Goal: Transaction & Acquisition: Purchase product/service

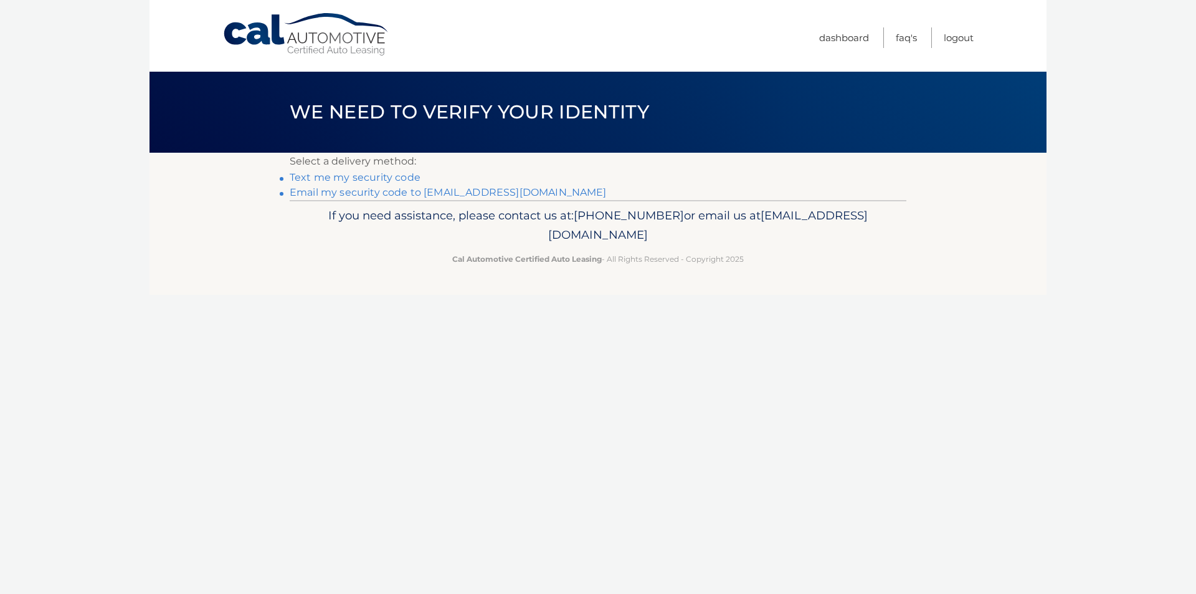
click at [492, 192] on link "Email my security code to r*****@roadrunner.com" at bounding box center [448, 192] width 317 height 12
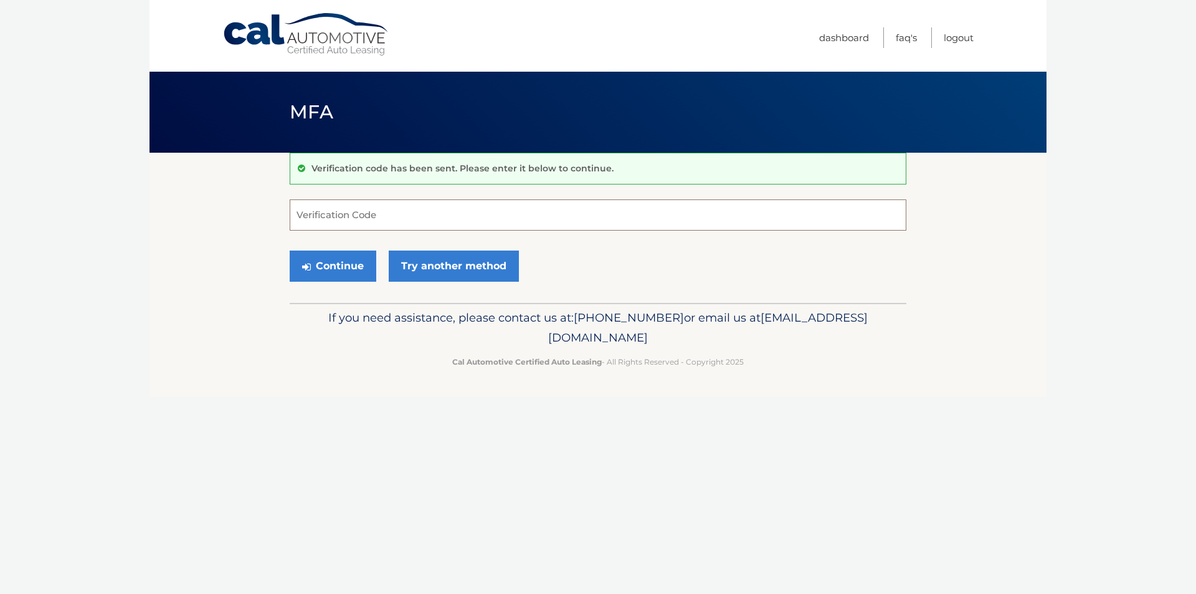
paste input "048936"
click at [344, 268] on button "Continue" at bounding box center [333, 265] width 87 height 31
click at [342, 264] on button "Continue" at bounding box center [333, 265] width 87 height 31
click at [360, 215] on input "048936" at bounding box center [598, 214] width 617 height 31
click at [366, 223] on input "048936" at bounding box center [598, 214] width 617 height 31
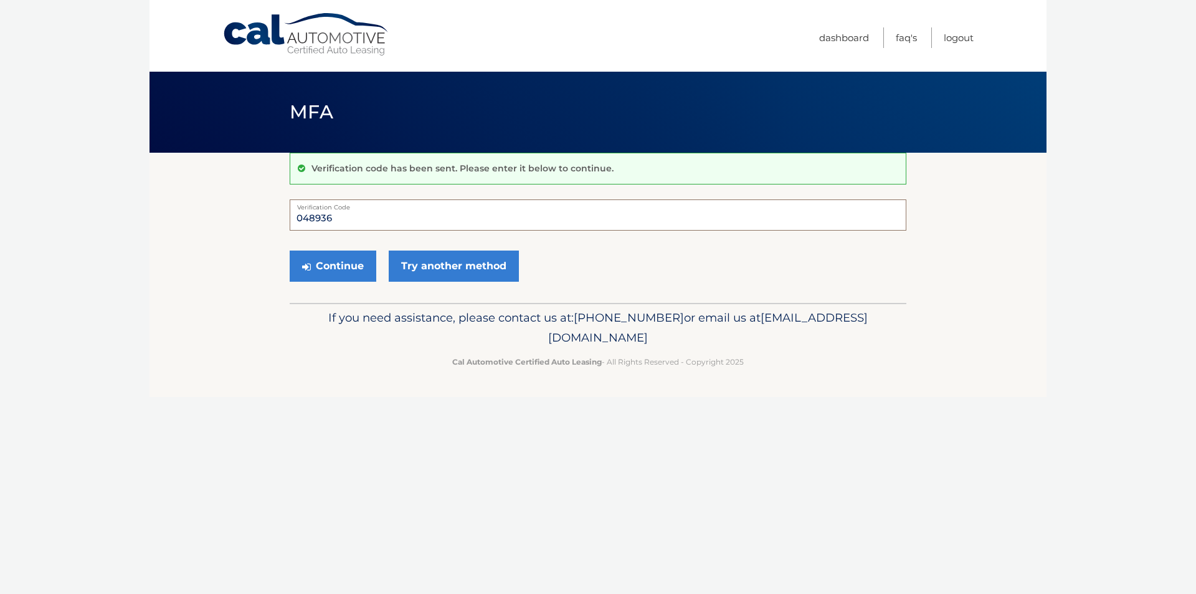
click at [401, 216] on input "048936" at bounding box center [598, 214] width 617 height 31
click at [342, 221] on input "048936" at bounding box center [598, 214] width 617 height 31
type input "0"
click at [317, 218] on input "Verification Code" at bounding box center [598, 214] width 617 height 31
type input "048936"
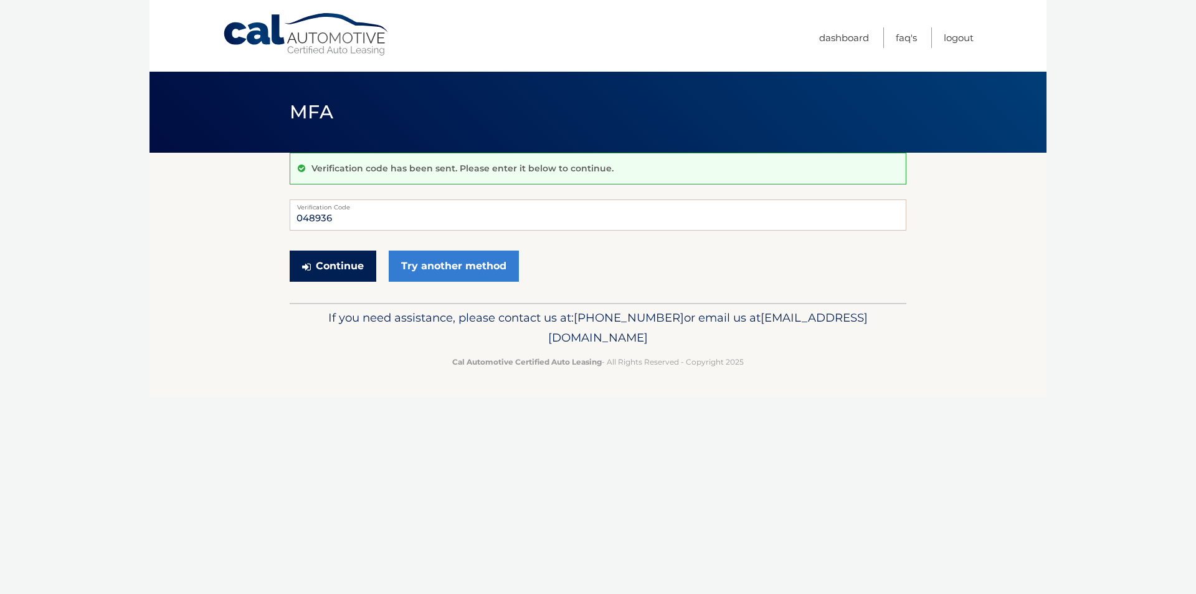
click at [341, 265] on button "Continue" at bounding box center [333, 265] width 87 height 31
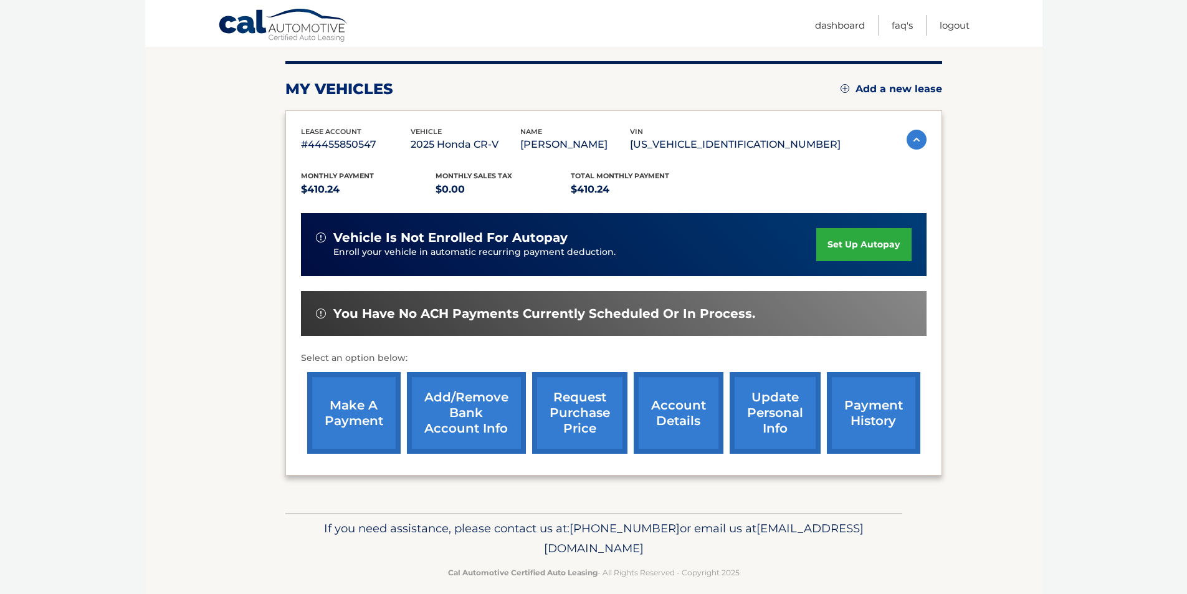
scroll to position [161, 0]
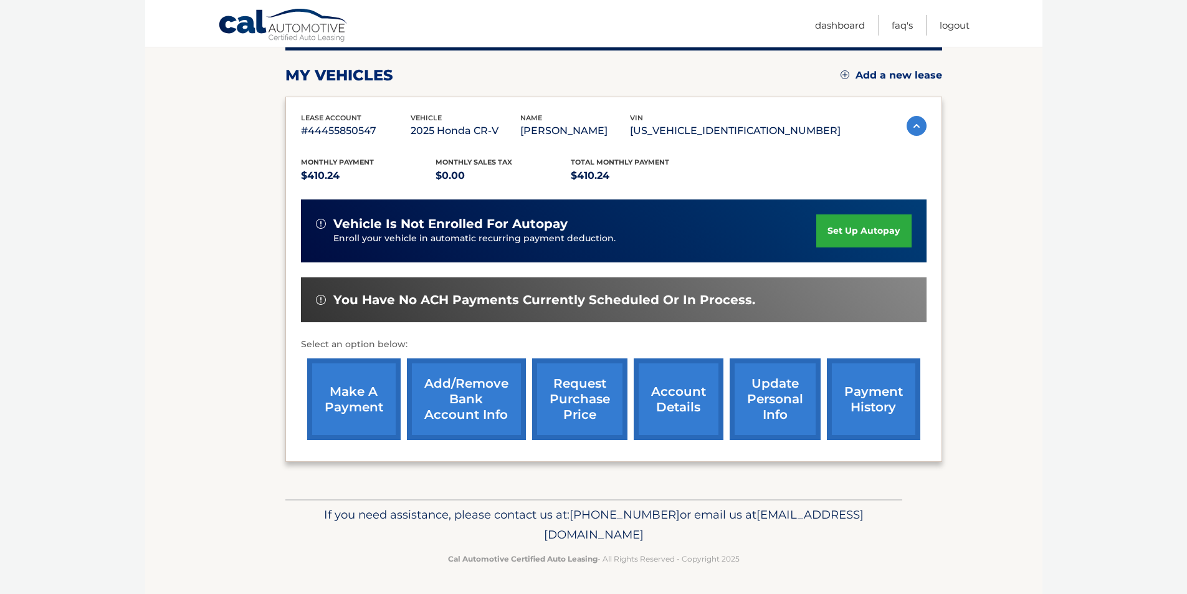
click at [376, 395] on link "make a payment" at bounding box center [353, 399] width 93 height 82
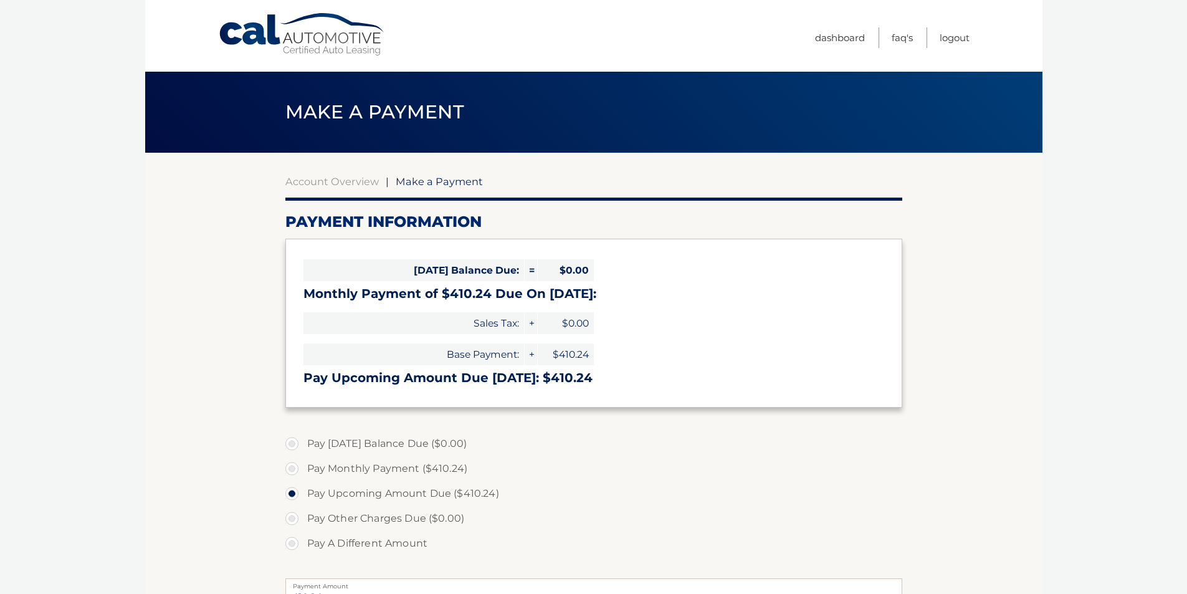
select select "YmM2OWNmY2UtMmJkZS00ZWZkLWExNWUtNThiZWNkOGI2ZDI3"
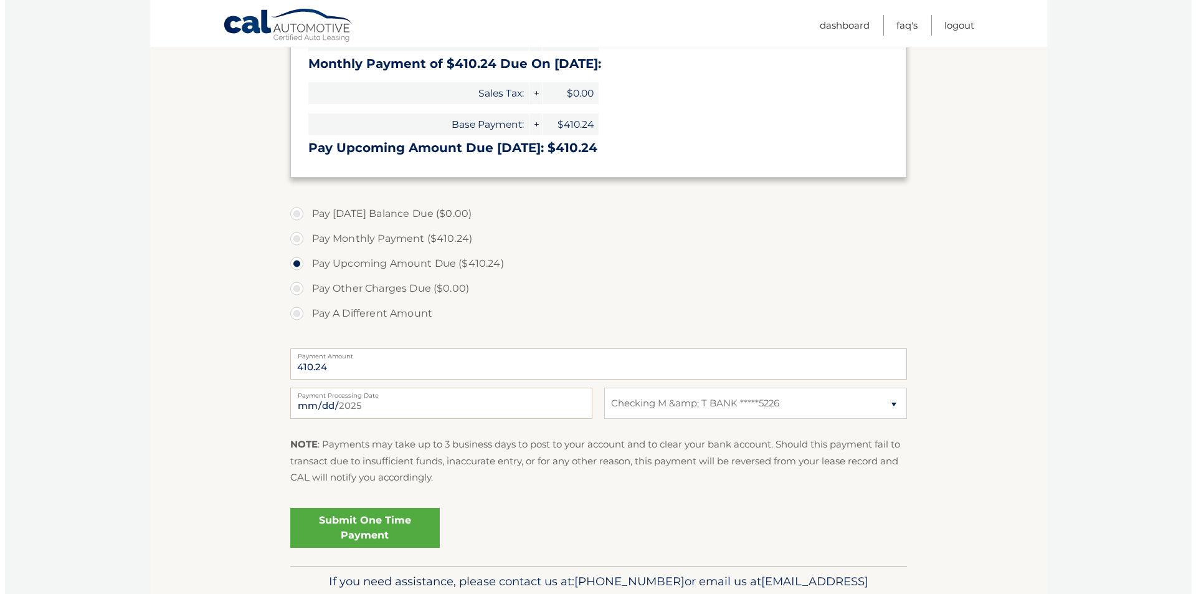
scroll to position [297, 0]
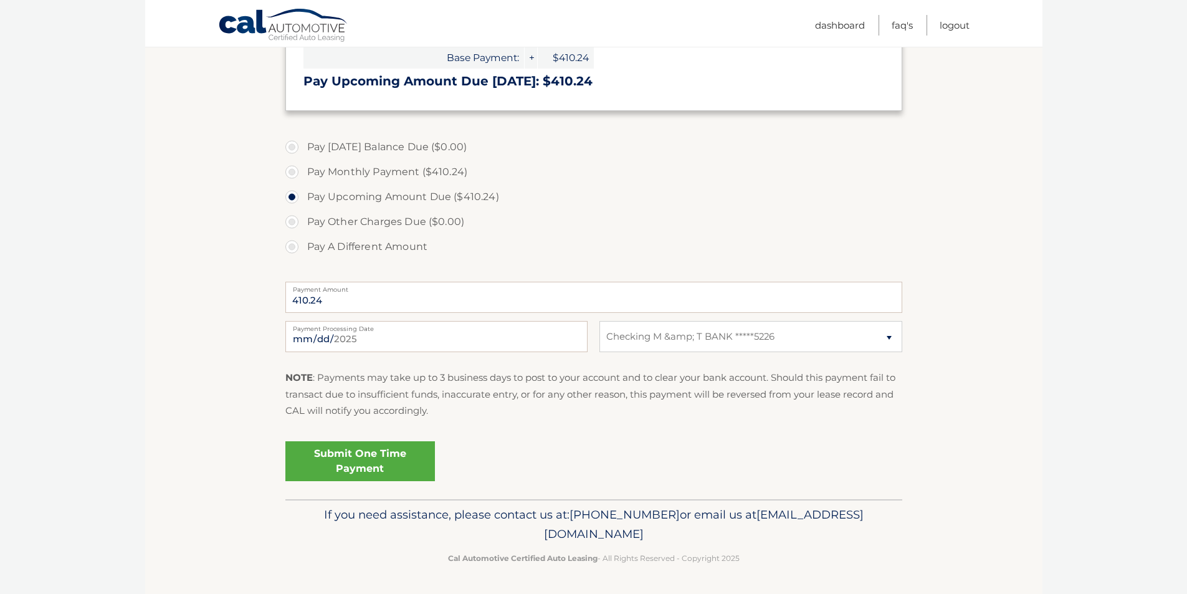
click at [335, 460] on link "Submit One Time Payment" at bounding box center [360, 461] width 150 height 40
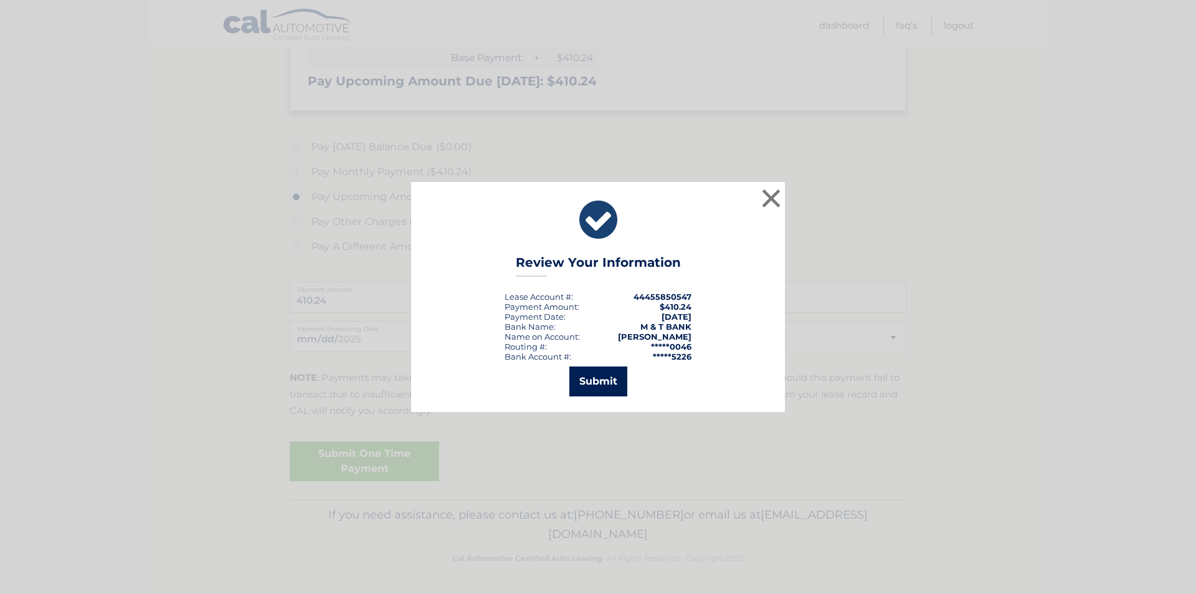
click at [595, 382] on button "Submit" at bounding box center [599, 381] width 58 height 30
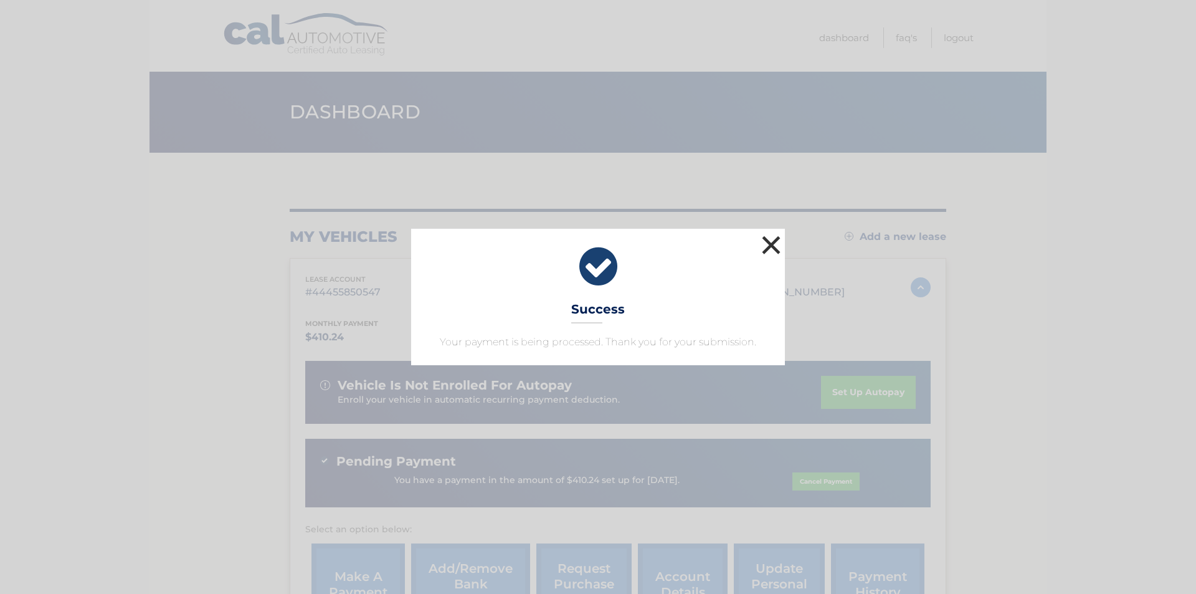
click at [767, 244] on button "×" at bounding box center [771, 244] width 25 height 25
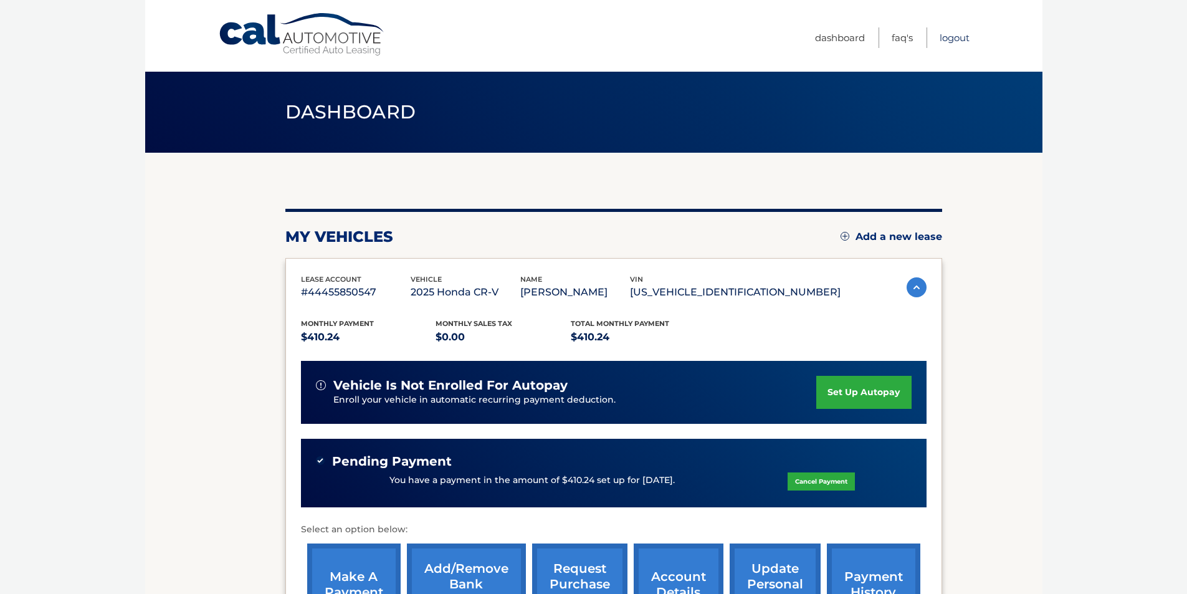
click at [949, 36] on link "Logout" at bounding box center [955, 37] width 30 height 21
